Goal: Task Accomplishment & Management: Manage account settings

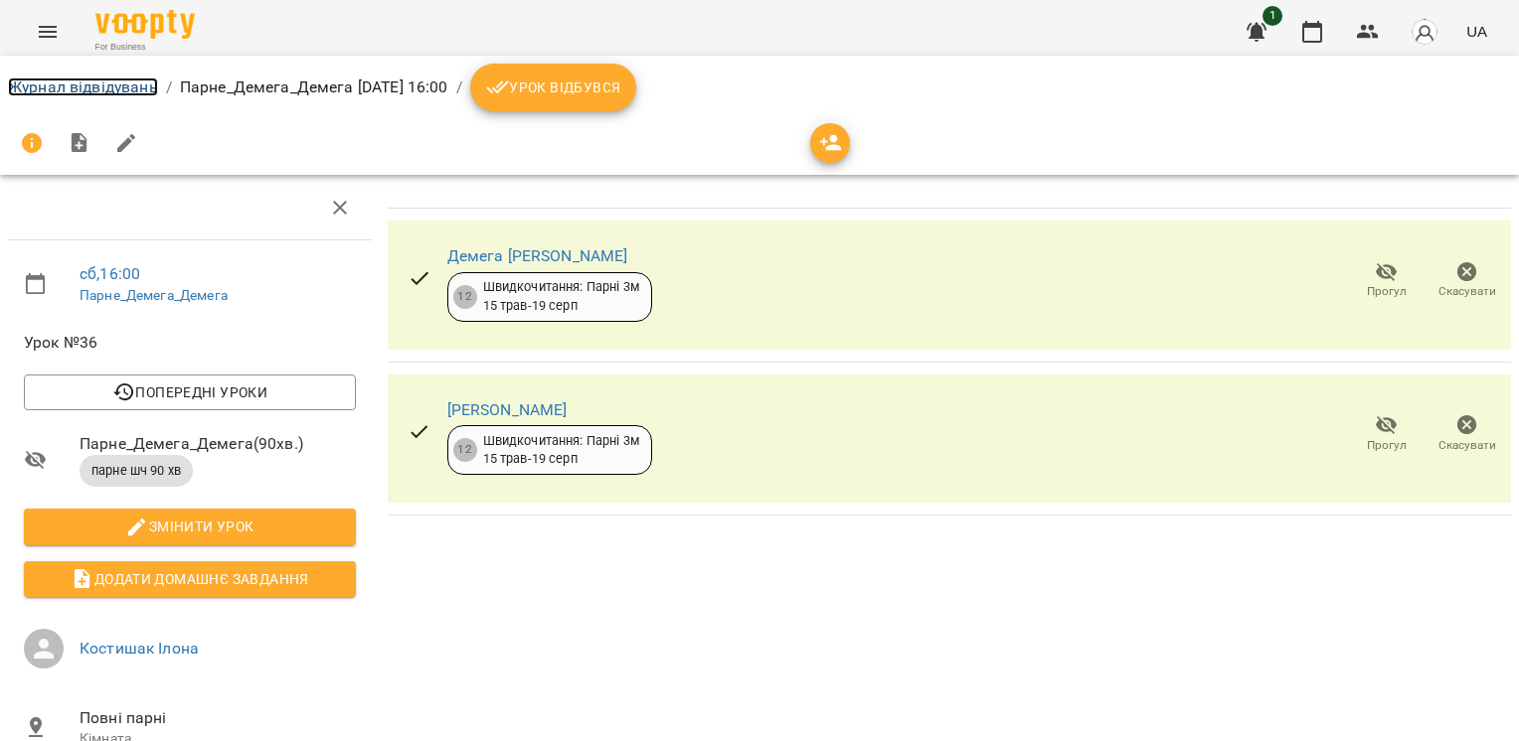
click at [95, 80] on link "Журнал відвідувань" at bounding box center [83, 87] width 150 height 19
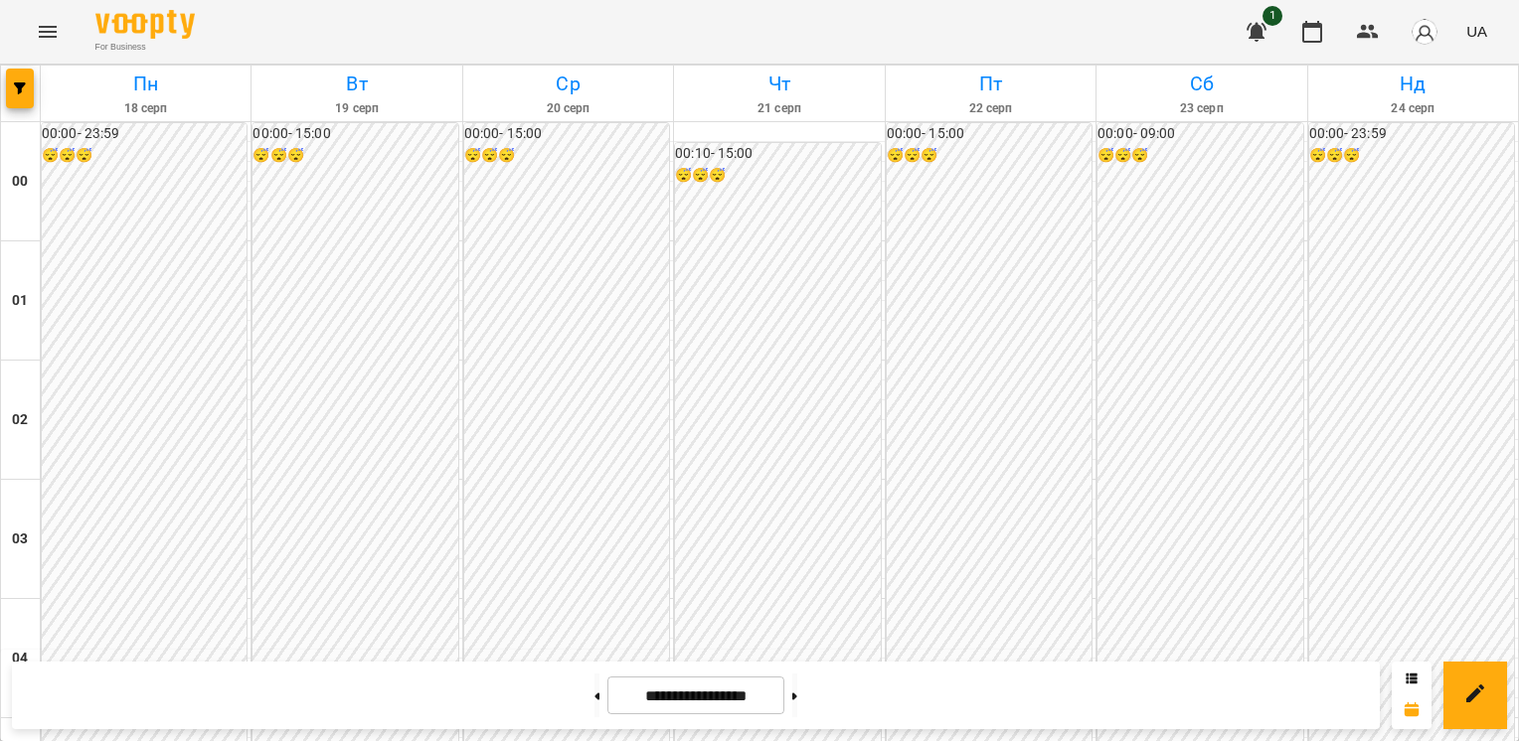
scroll to position [2036, 0]
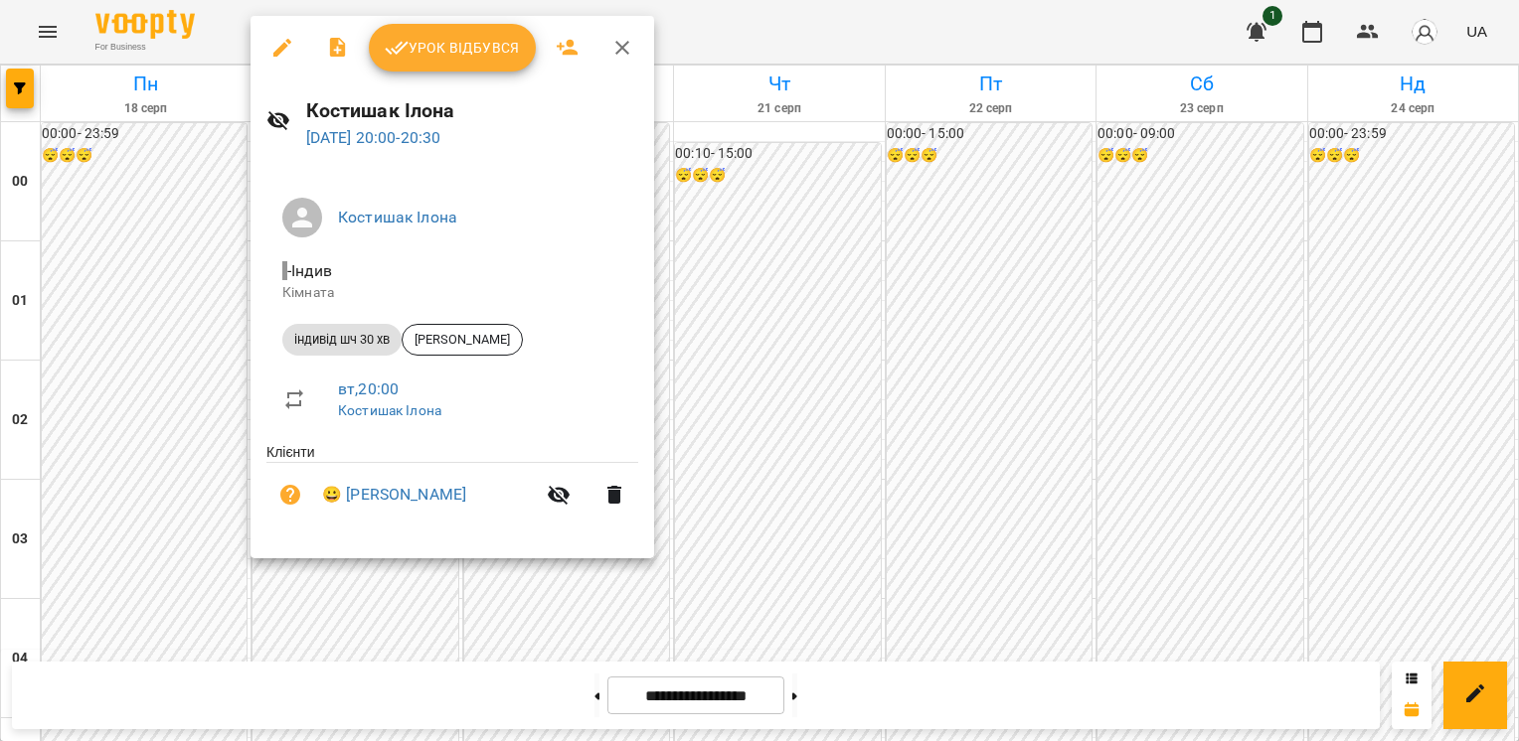
click at [287, 46] on icon "button" at bounding box center [282, 48] width 24 height 24
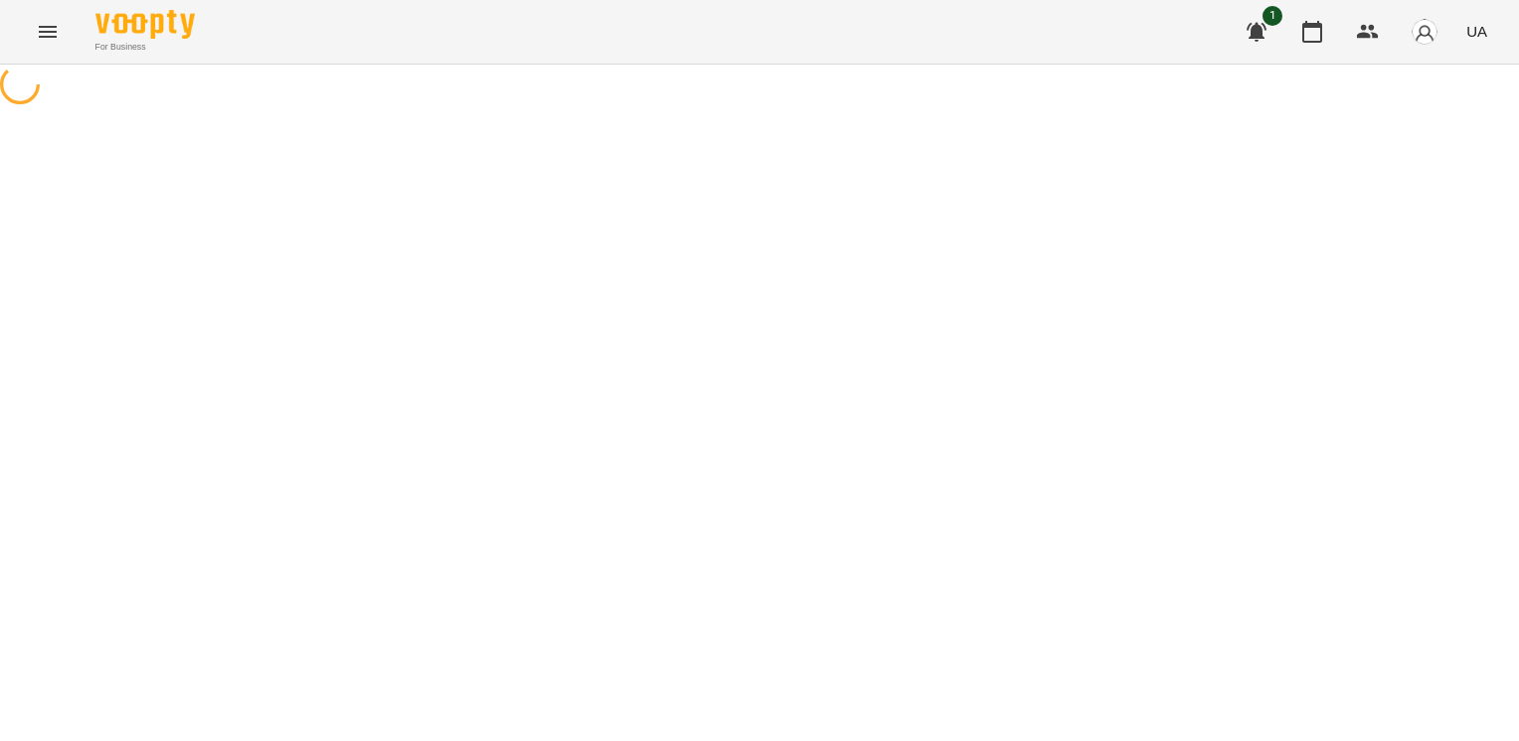
select select "**********"
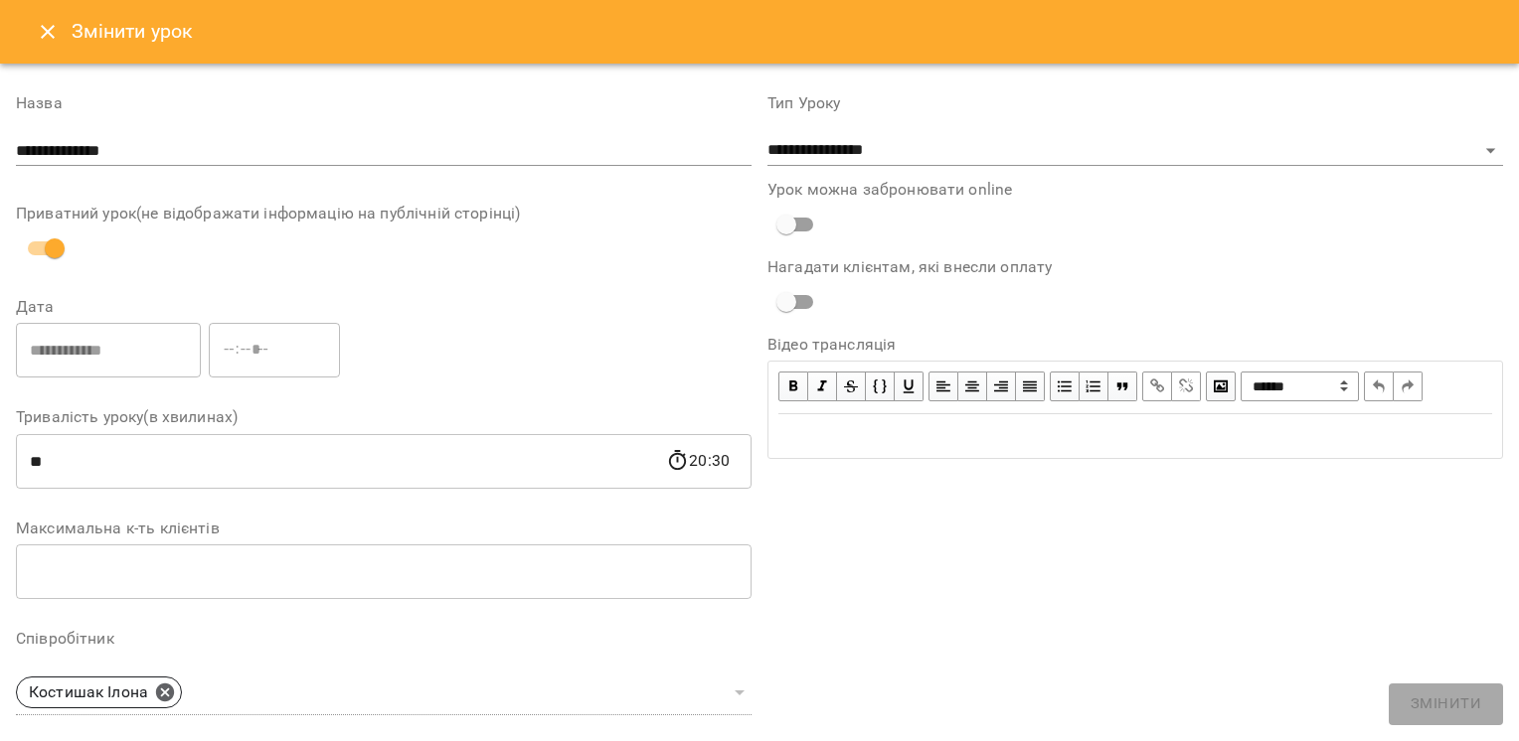
click at [56, 39] on icon "Close" at bounding box center [48, 32] width 24 height 24
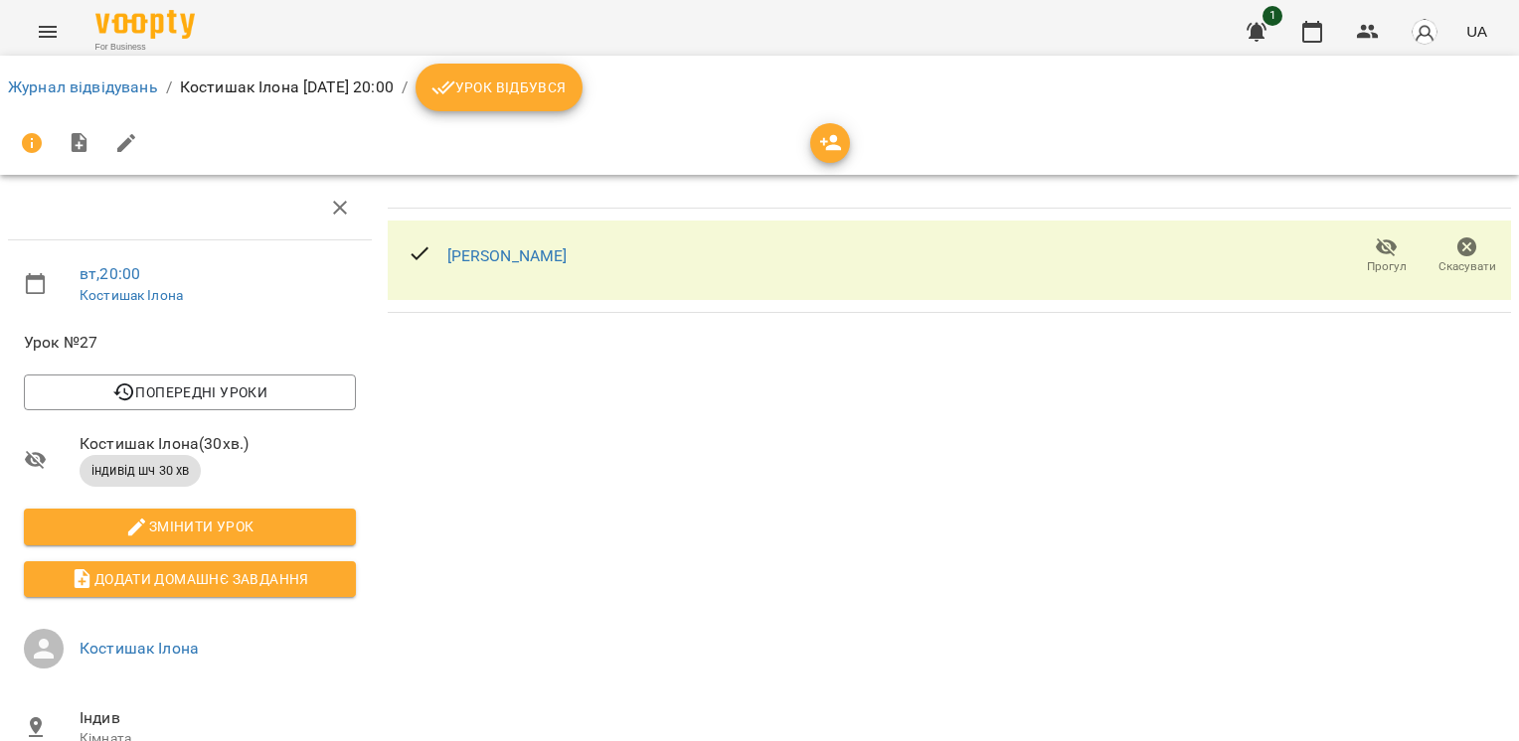
click at [1457, 242] on icon "button" at bounding box center [1467, 248] width 20 height 20
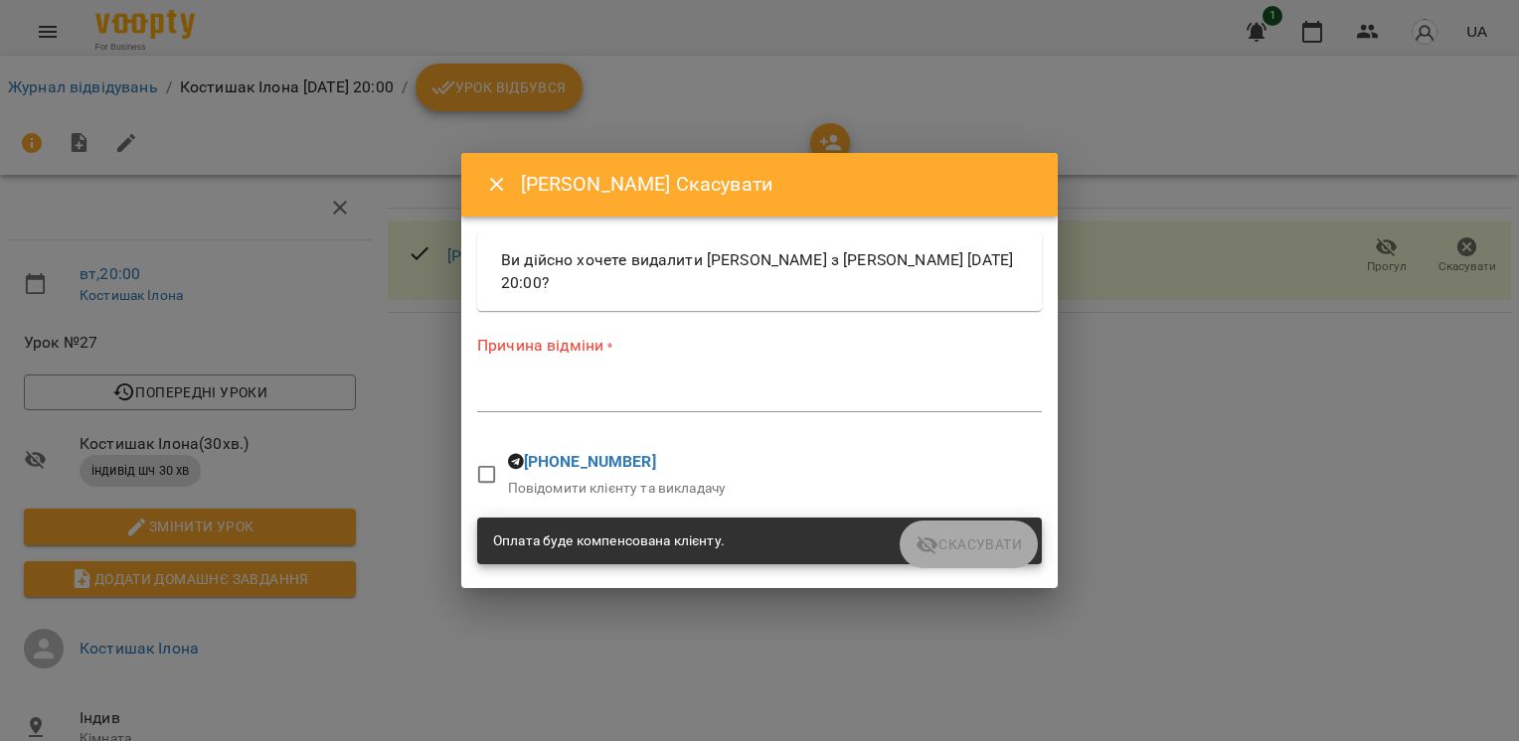
click at [517, 410] on div "*" at bounding box center [759, 397] width 565 height 32
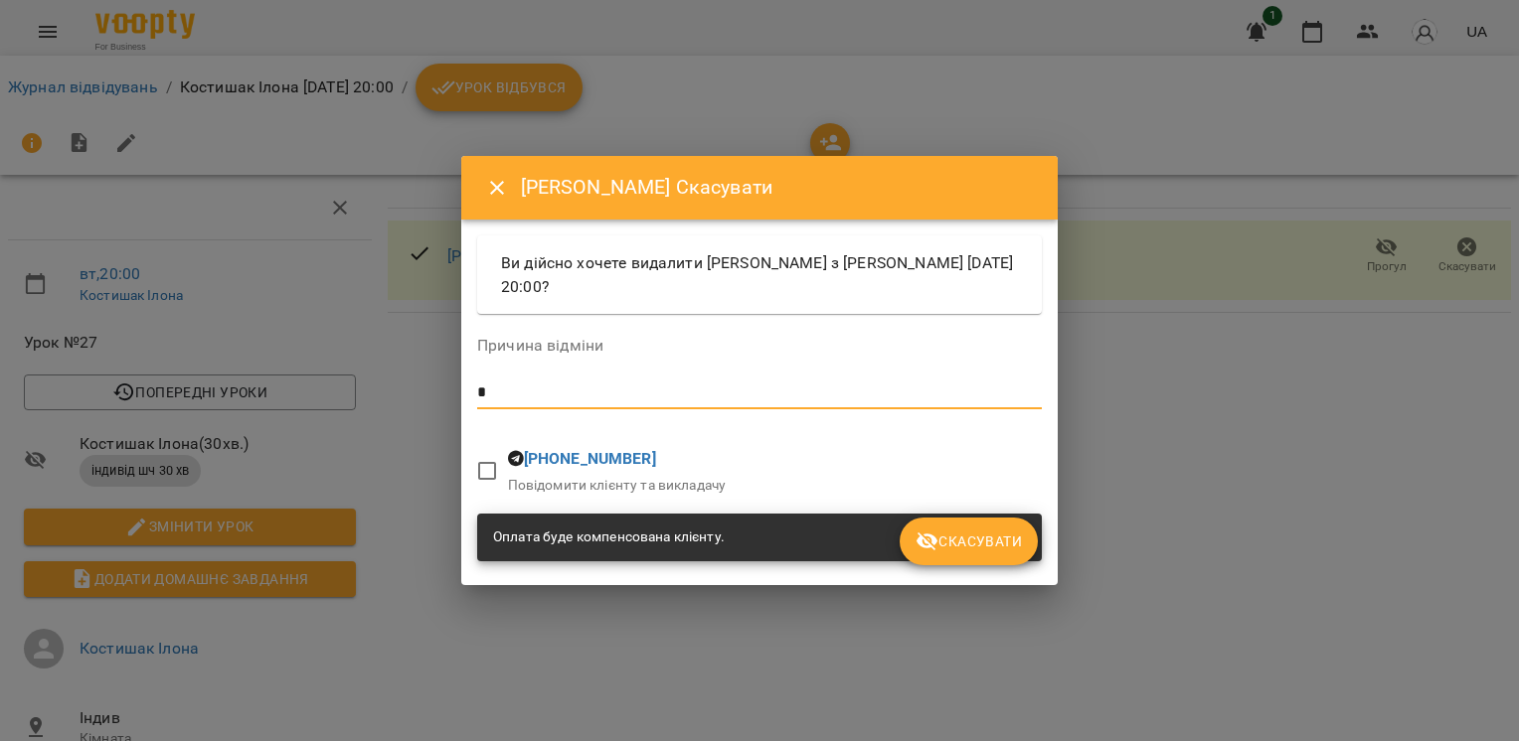
type textarea "*"
click at [960, 524] on button "Скасувати" at bounding box center [968, 542] width 138 height 48
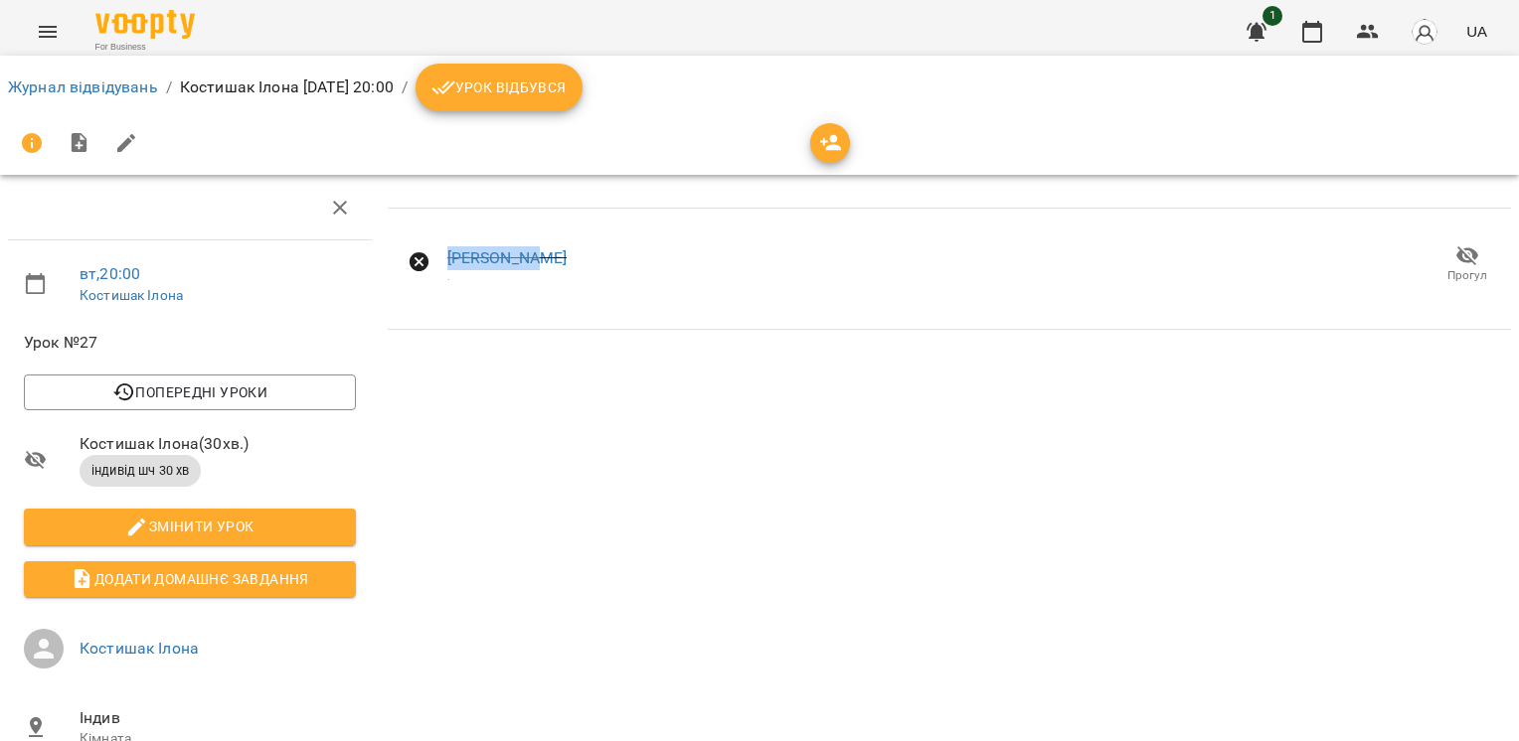
drag, startPoint x: 960, startPoint y: 524, endPoint x: 550, endPoint y: 218, distance: 512.0
click at [550, 218] on div "[PERSON_NAME] . Прогул" at bounding box center [949, 545] width 1139 height 754
click at [110, 88] on link "Журнал відвідувань" at bounding box center [83, 87] width 150 height 19
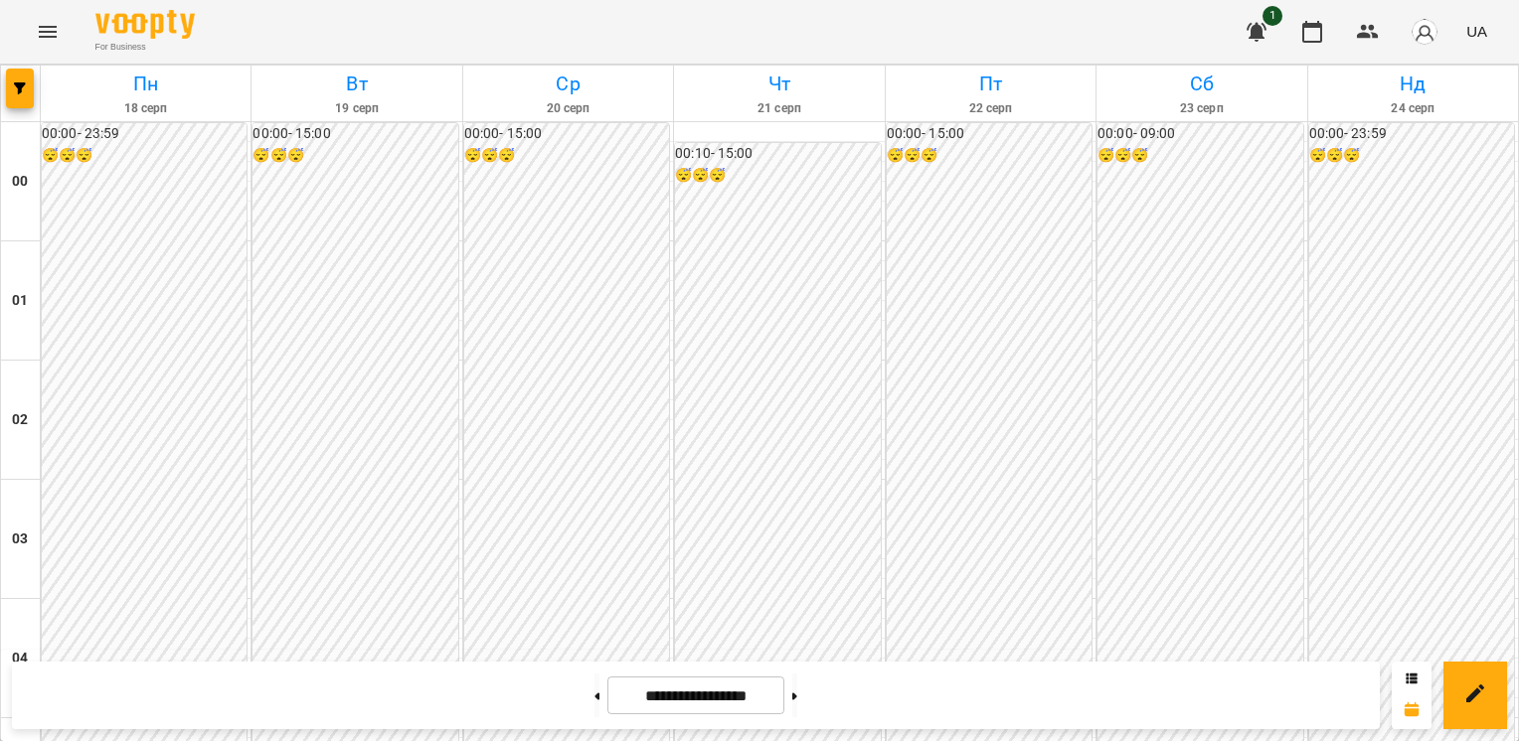
scroll to position [1988, 0]
